Goal: Information Seeking & Learning: Learn about a topic

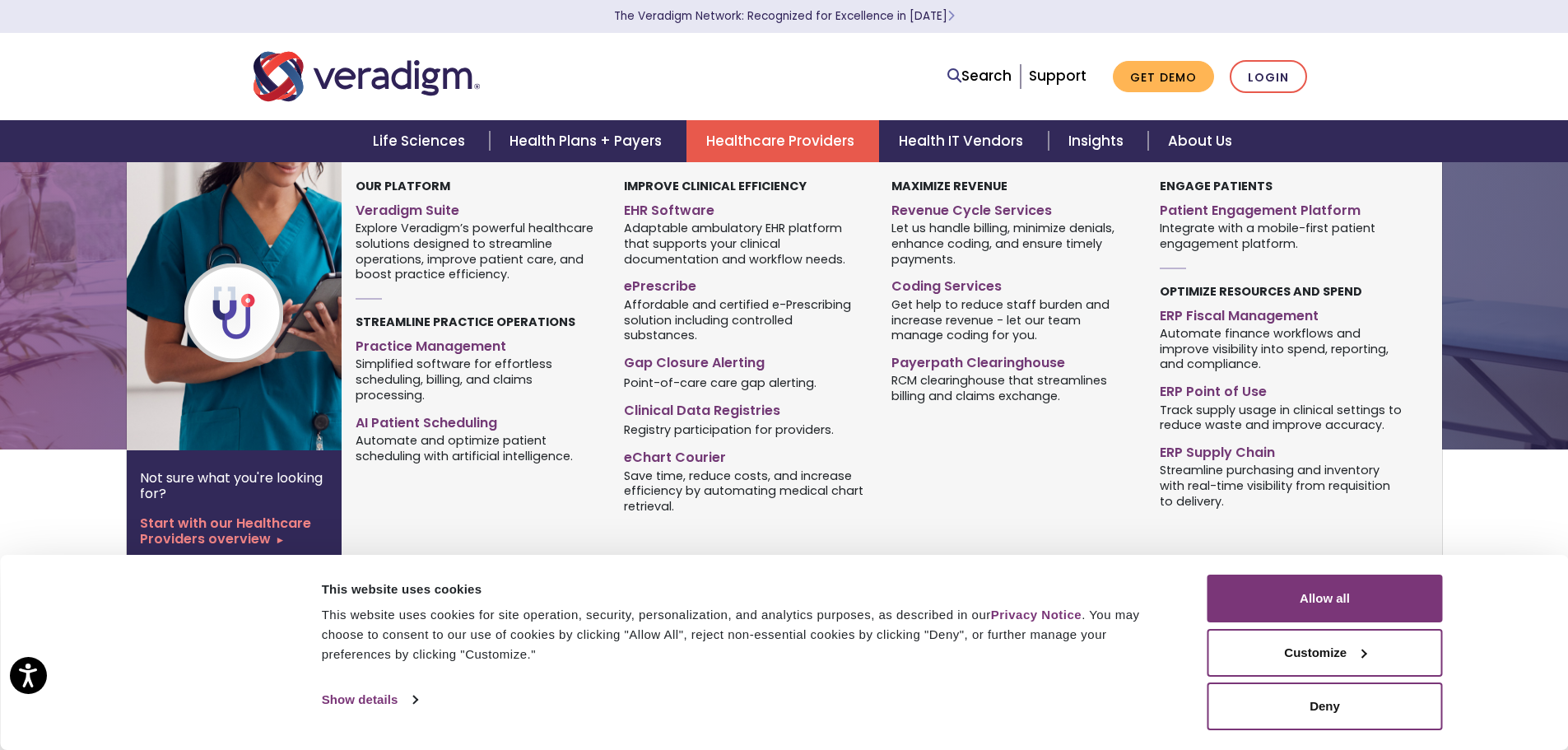
click at [733, 140] on link "Healthcare Providers" at bounding box center [783, 141] width 193 height 42
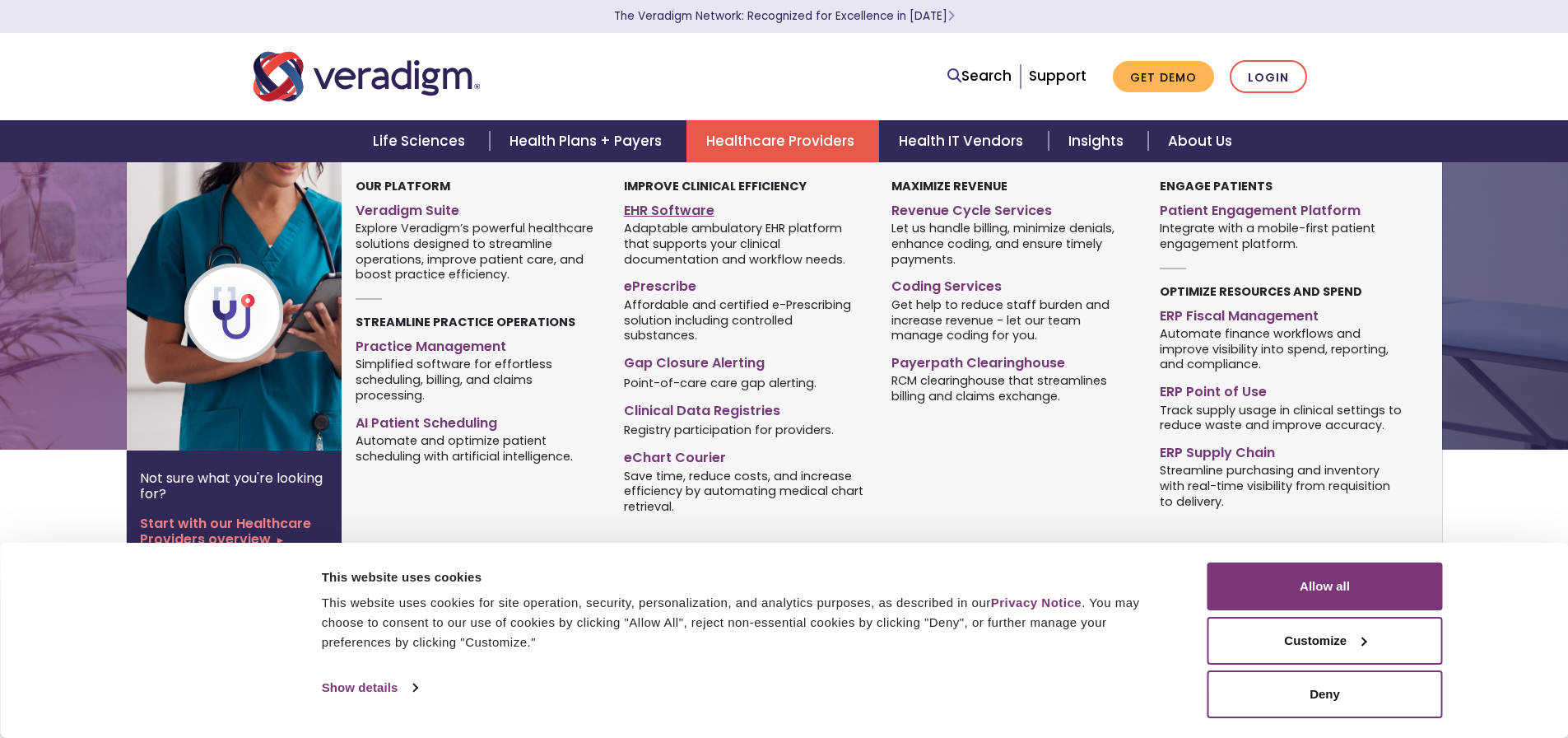
click at [668, 211] on link "EHR Software" at bounding box center [745, 207] width 243 height 24
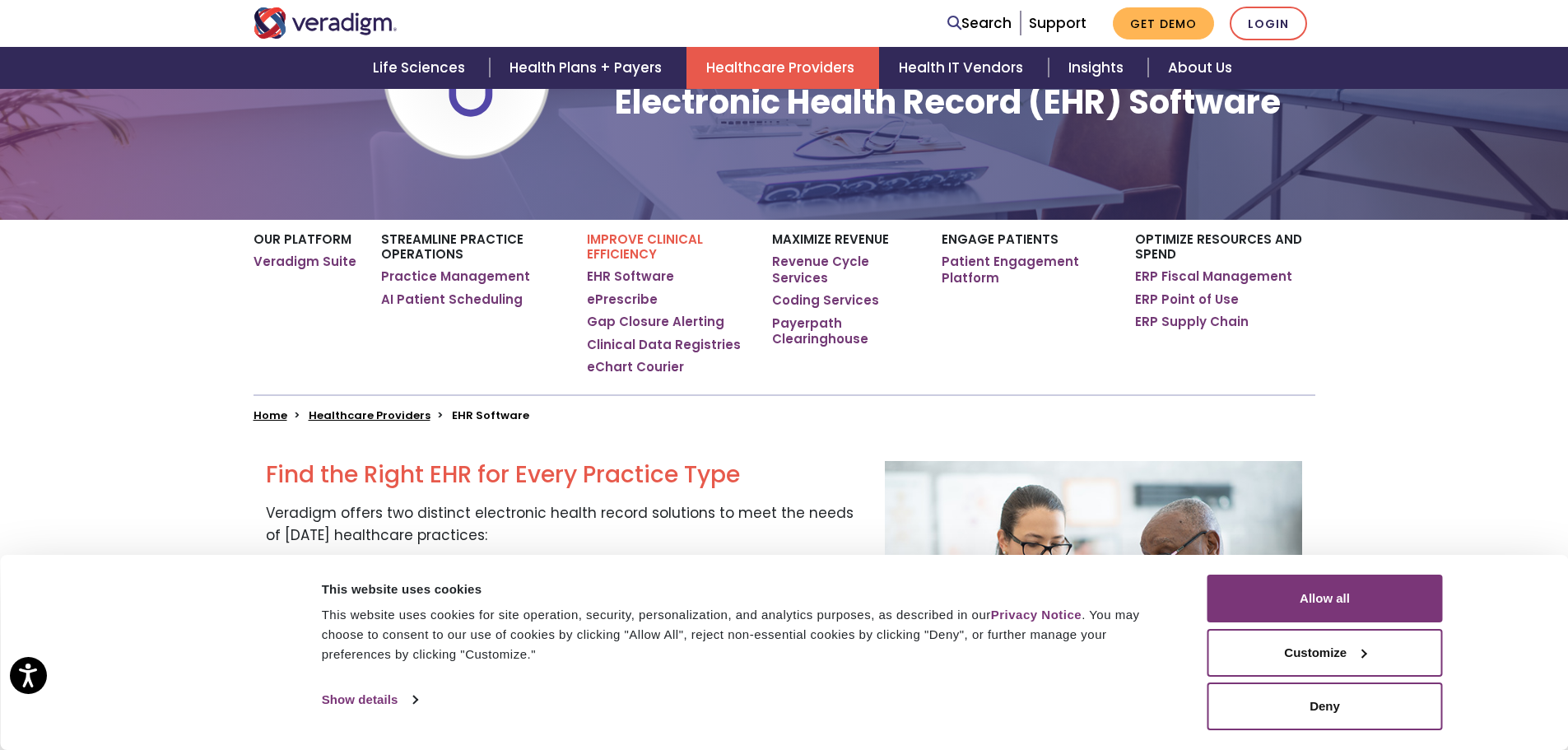
scroll to position [494, 0]
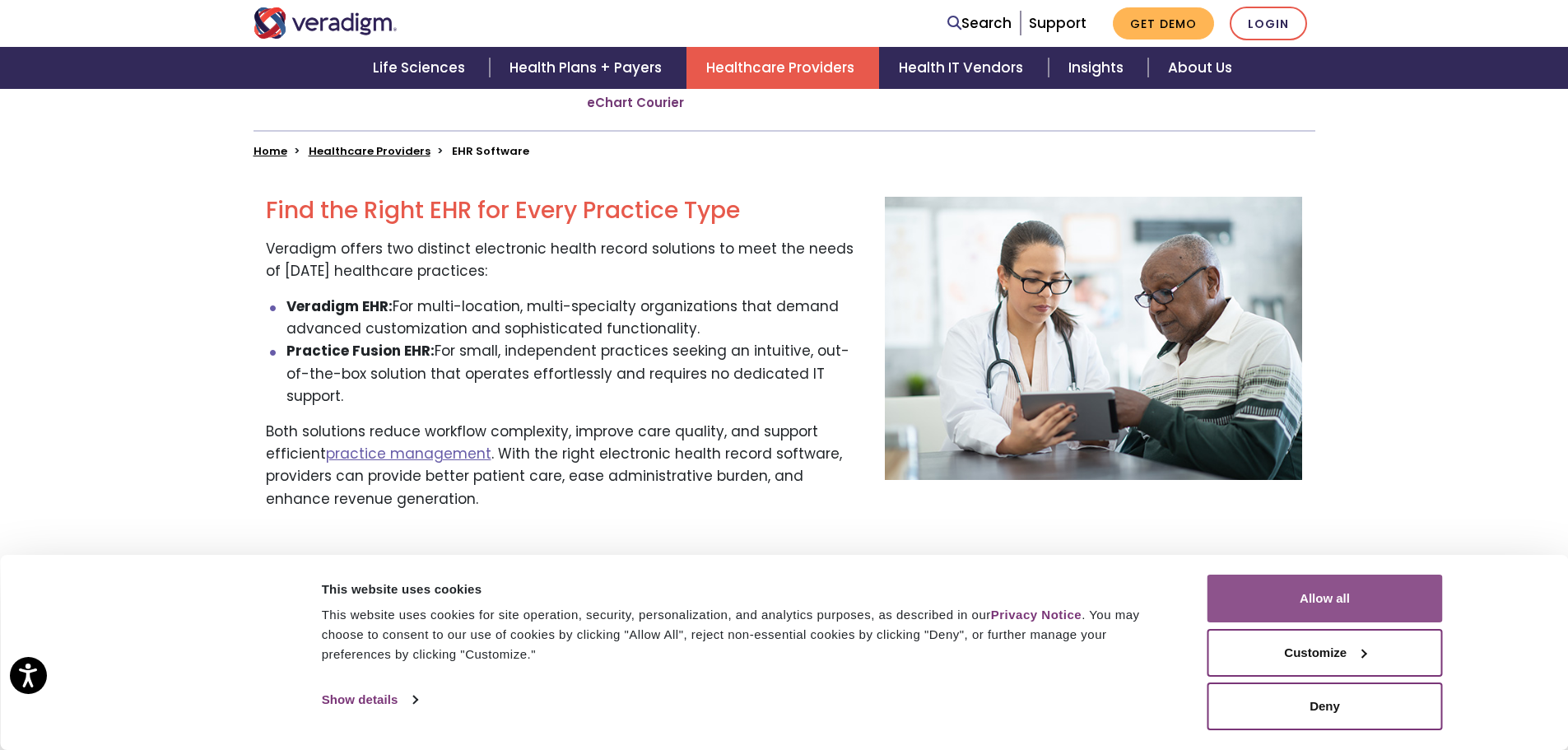
click at [1376, 600] on button "Allow all" at bounding box center [1325, 598] width 236 height 47
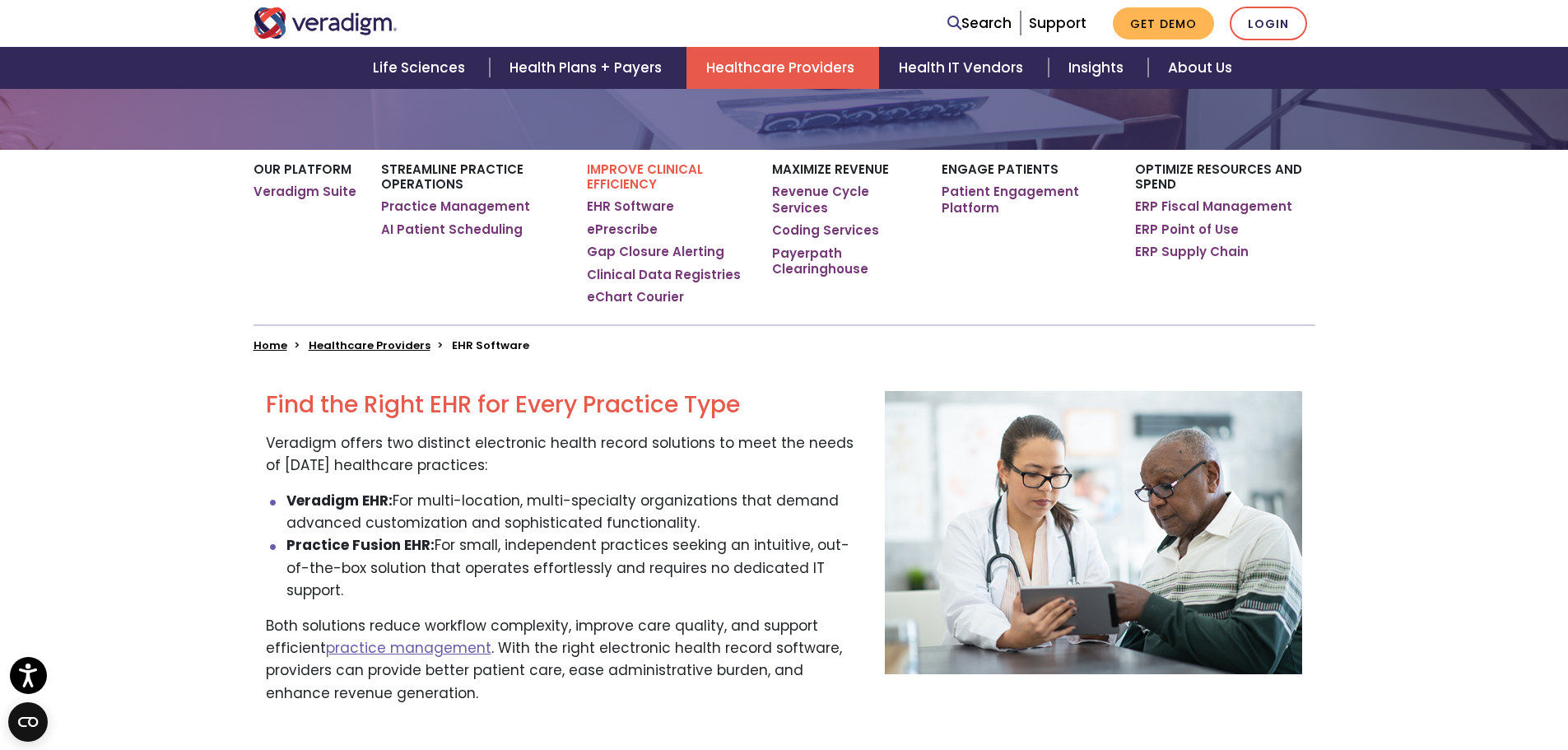
scroll to position [0, 0]
